Goal: Information Seeking & Learning: Learn about a topic

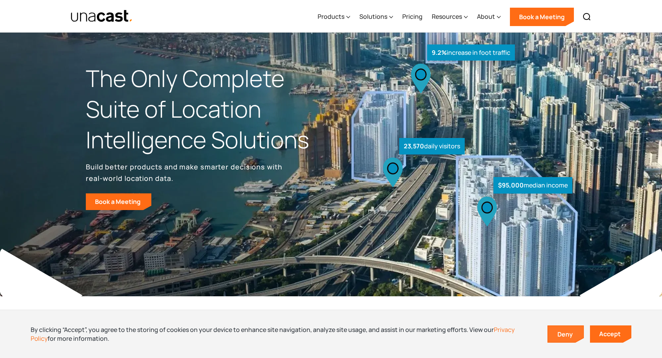
click at [565, 337] on link "Deny" at bounding box center [565, 334] width 35 height 16
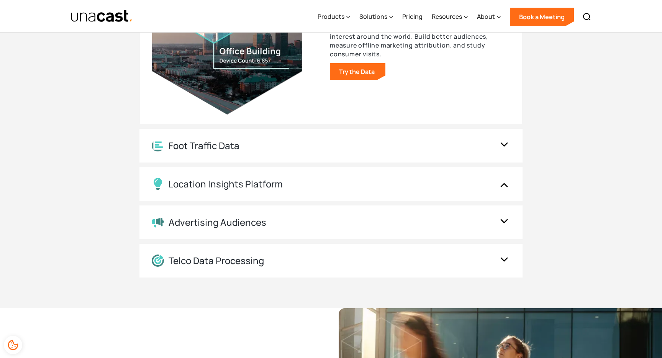
scroll to position [863, 0]
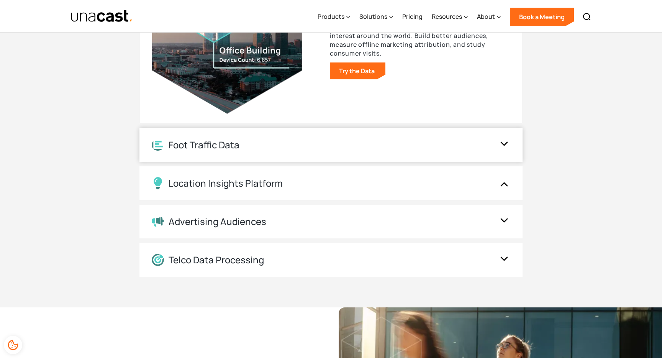
click at [498, 144] on img at bounding box center [504, 144] width 12 height 15
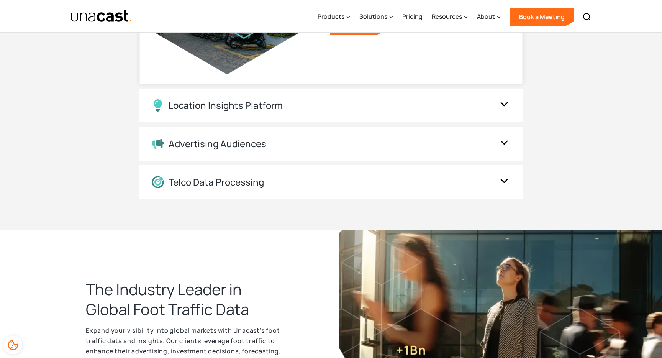
scroll to position [942, 0]
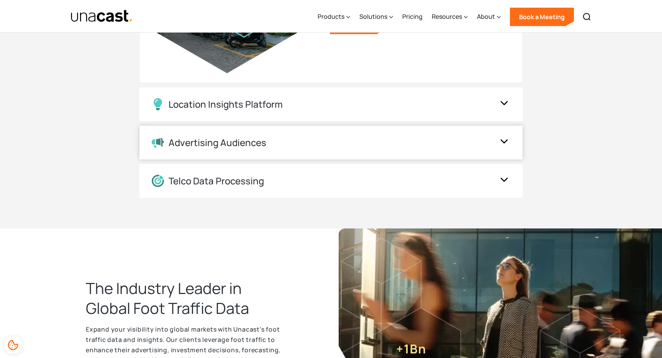
click at [494, 145] on div "Advertising Audiences" at bounding box center [323, 142] width 343 height 11
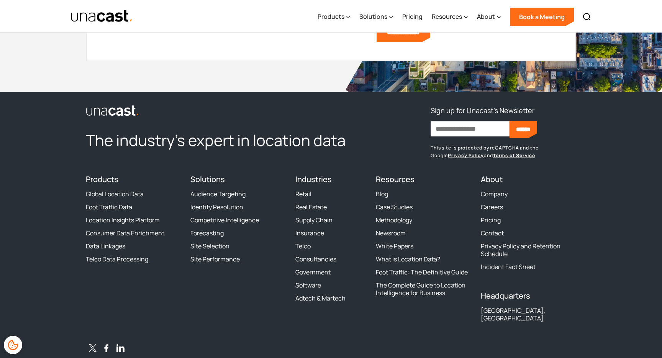
scroll to position [2292, 0]
click at [124, 233] on link "Consumer Data Enrichment" at bounding box center [125, 233] width 78 height 8
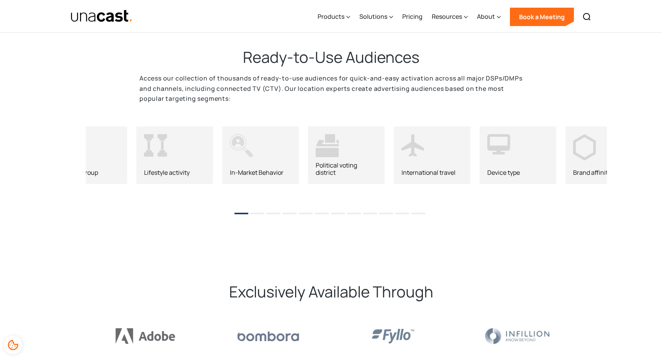
scroll to position [1000, 0]
click at [258, 210] on li "2" at bounding box center [257, 209] width 14 height 11
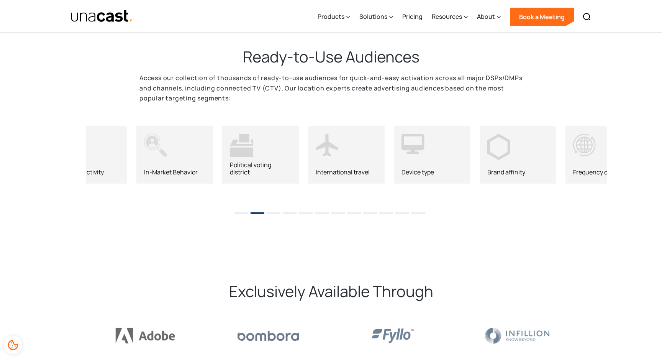
click at [276, 211] on li "3" at bounding box center [274, 209] width 14 height 11
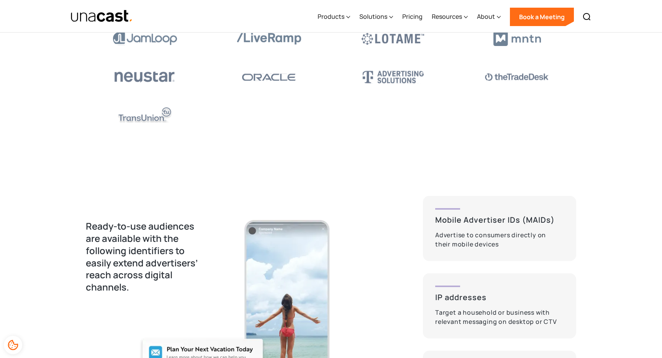
scroll to position [1335, 0]
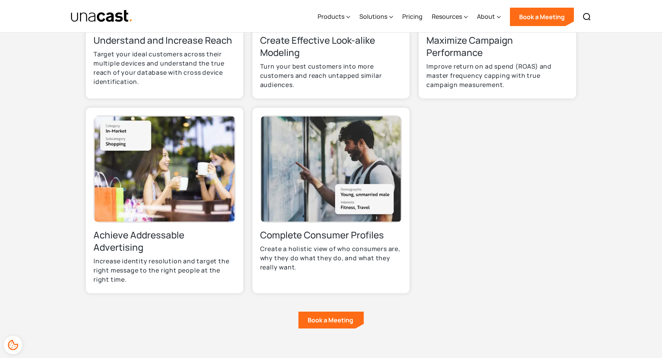
scroll to position [396, 0]
